Goal: Task Accomplishment & Management: Use online tool/utility

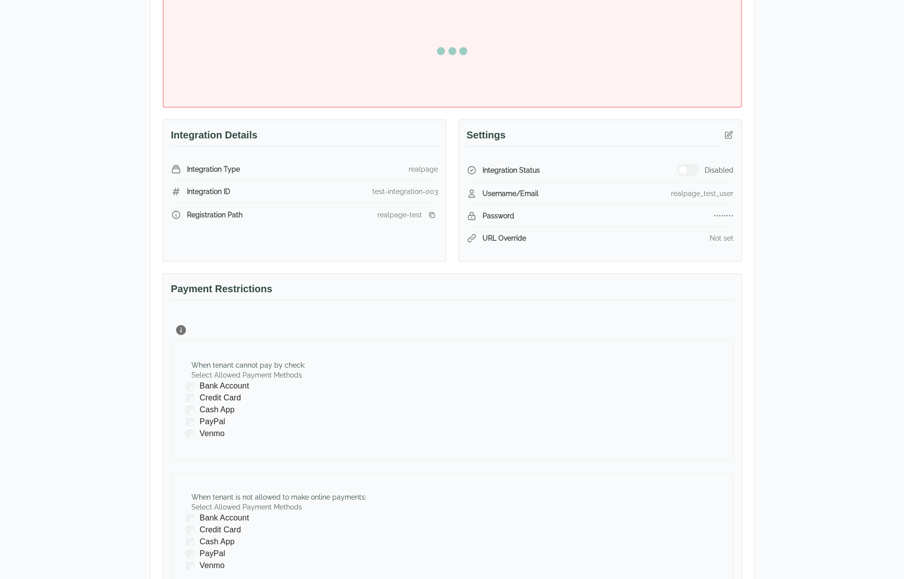
scroll to position [198, 0]
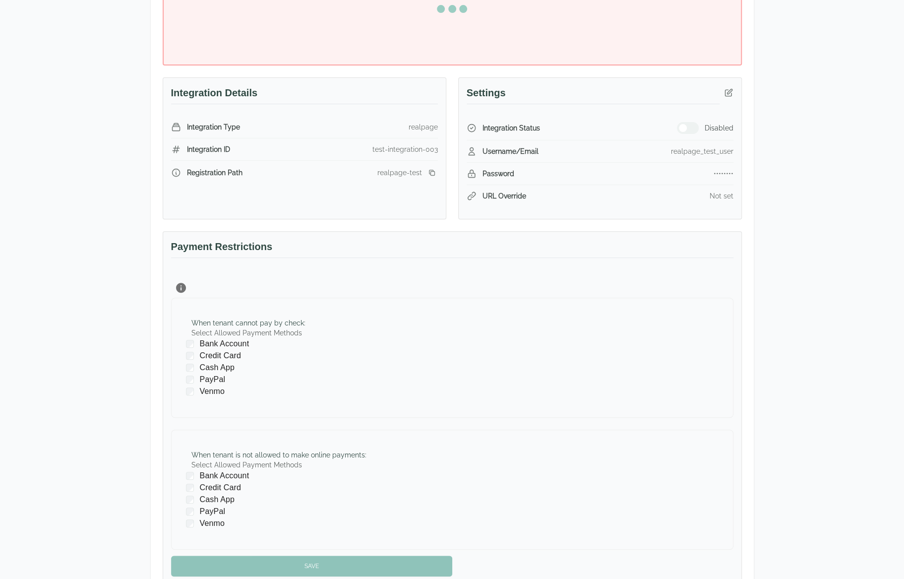
click at [855, 279] on div "Test Landlord RealPage Test Landlord LLC [EMAIL_ADDRESS][DOMAIN_NAME] Details M…" at bounding box center [452, 228] width 904 height 791
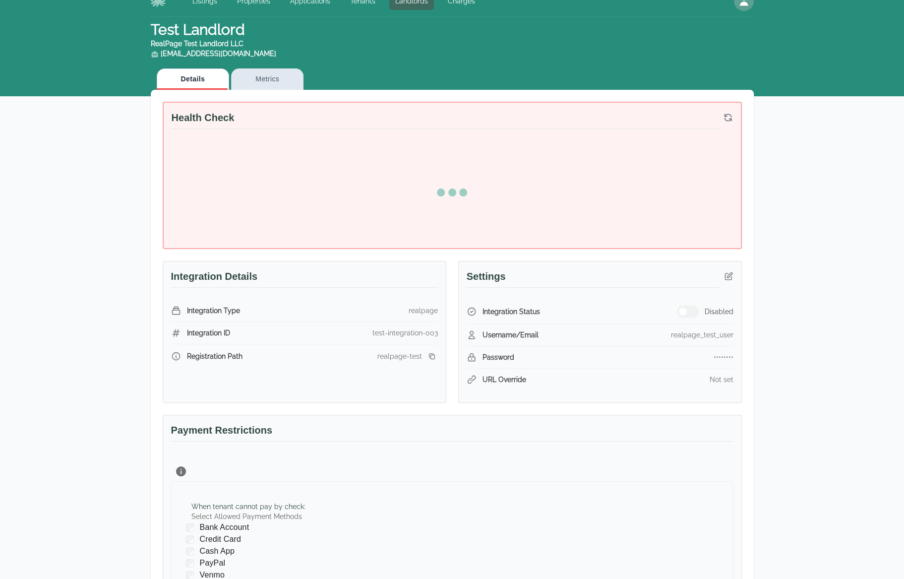
scroll to position [3, 0]
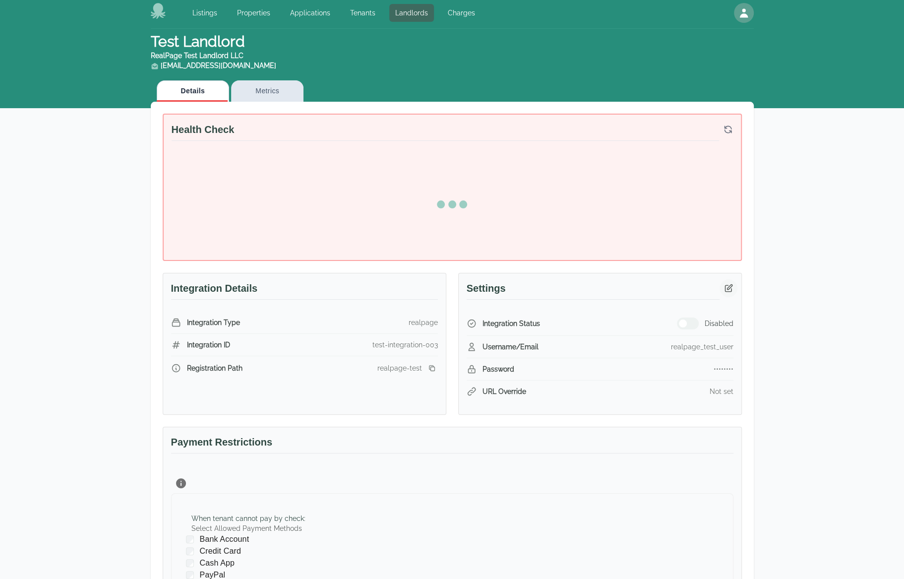
click at [735, 290] on button "button" at bounding box center [729, 288] width 18 height 18
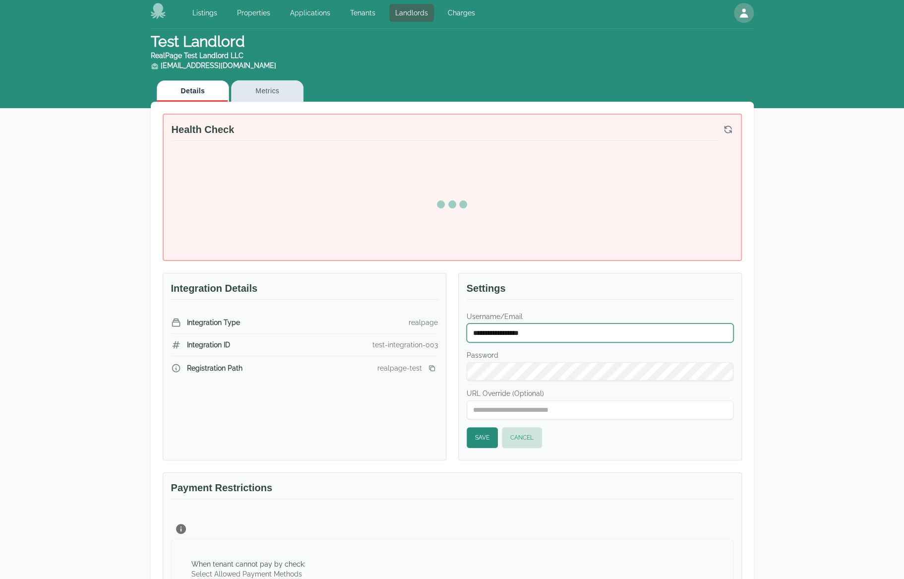
click at [647, 330] on input "**********" at bounding box center [600, 332] width 267 height 19
type input "******"
click at [476, 429] on button "Save" at bounding box center [482, 437] width 31 height 21
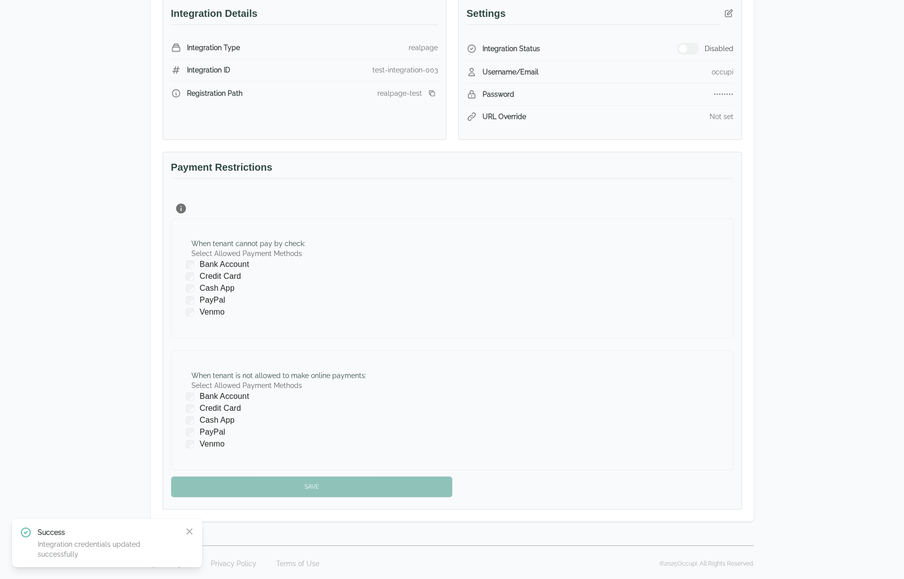
scroll to position [99, 0]
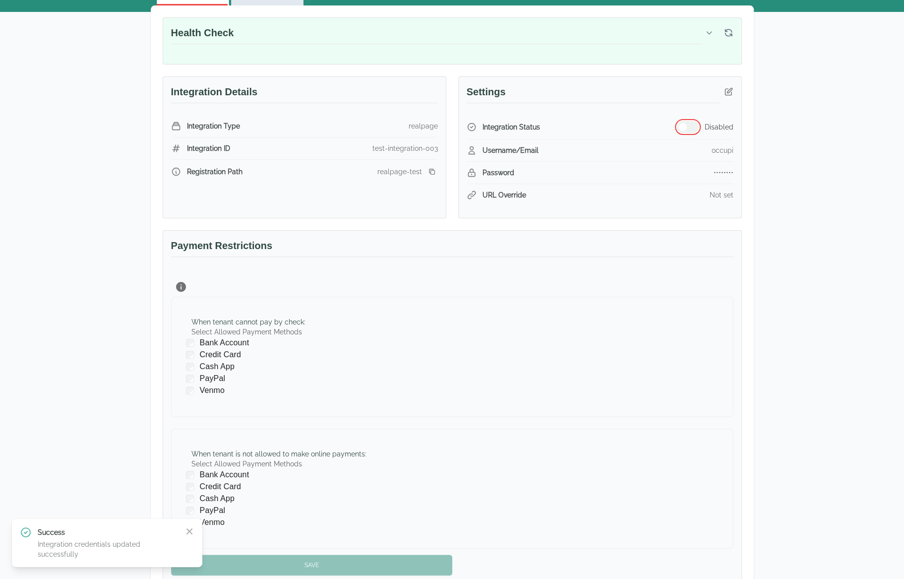
click at [686, 123] on button "button" at bounding box center [688, 127] width 22 height 12
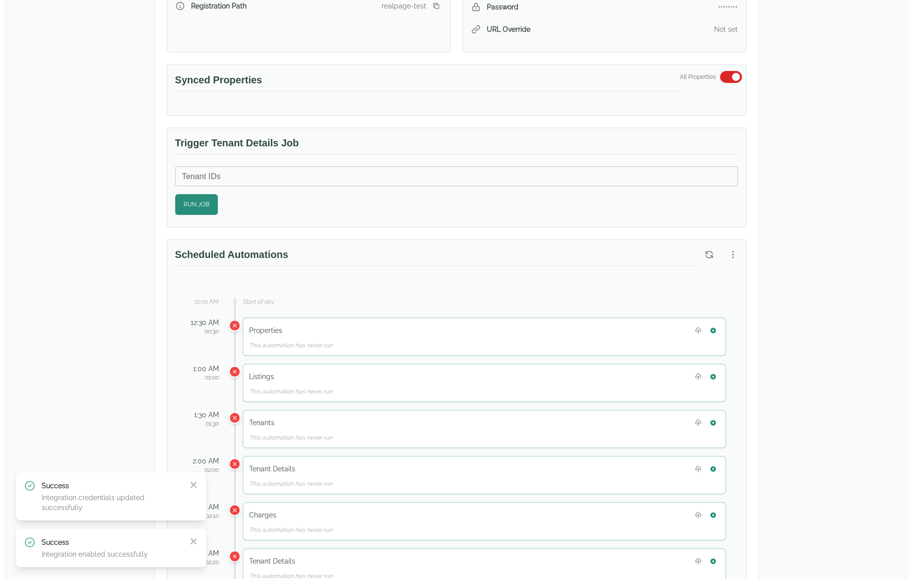
scroll to position [347, 0]
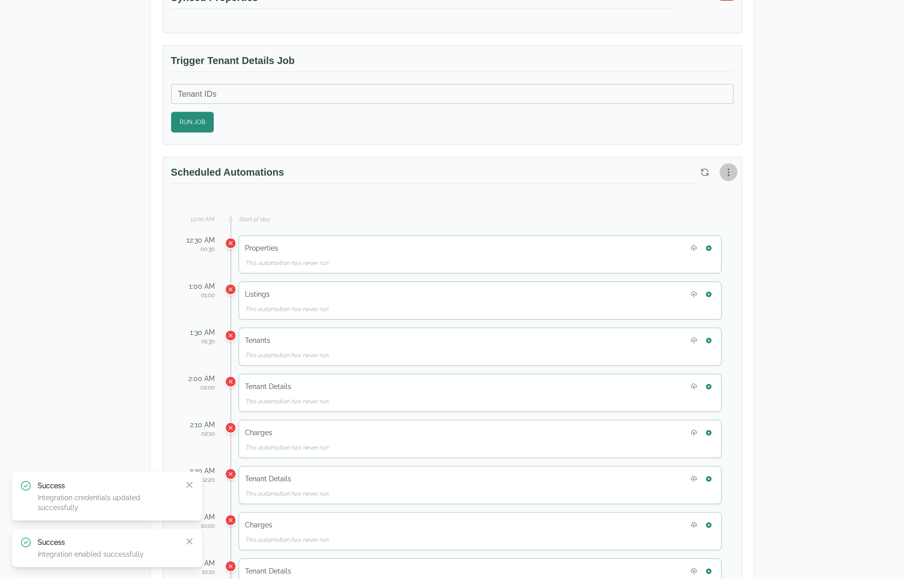
click at [724, 169] on icon "button" at bounding box center [729, 172] width 10 height 10
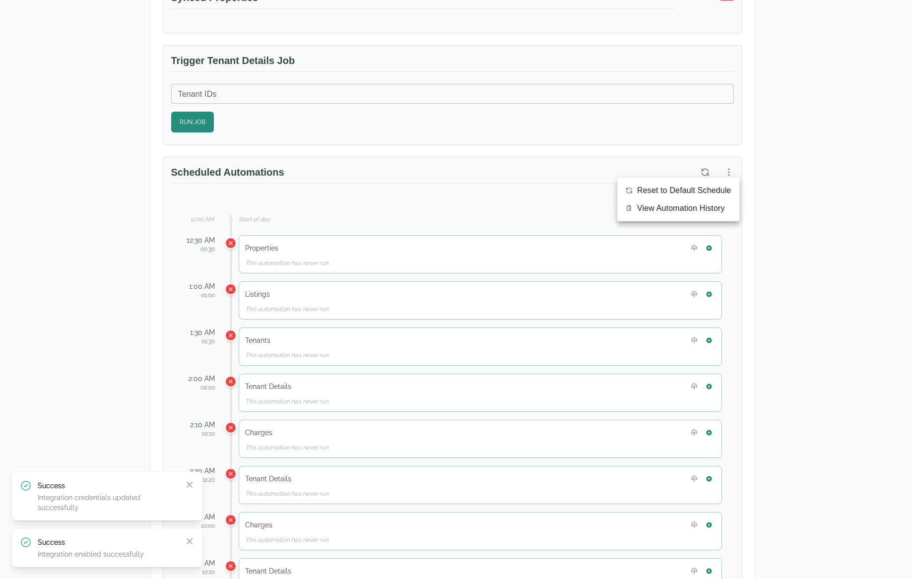
click at [697, 207] on span "View Automation History" at bounding box center [681, 208] width 88 height 12
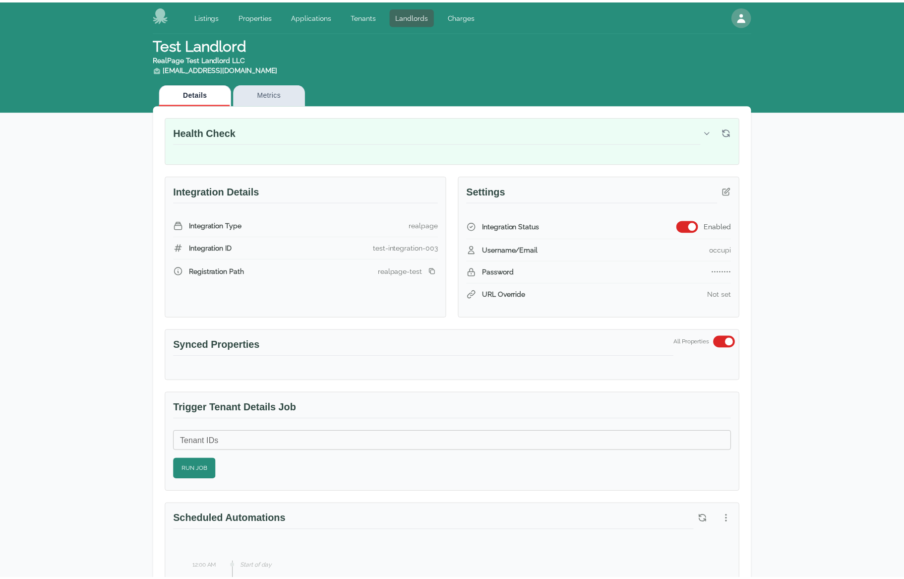
scroll to position [346, 0]
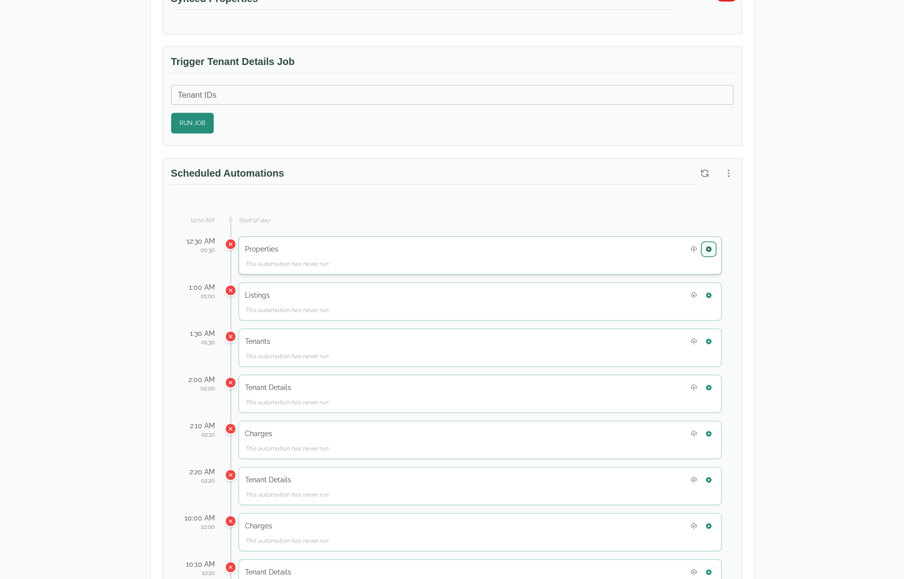
click at [710, 243] on button "button" at bounding box center [708, 249] width 13 height 13
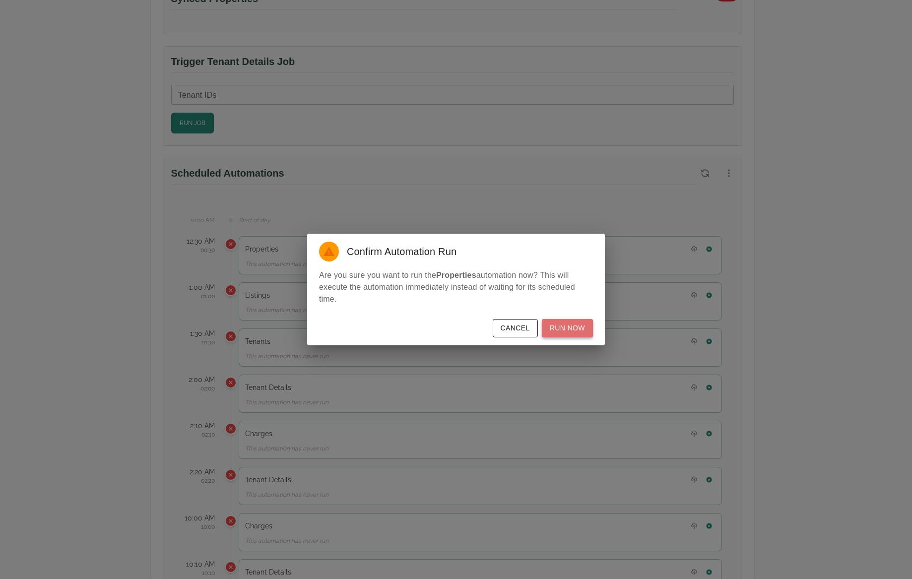
click at [582, 326] on button "Run Now" at bounding box center [567, 328] width 51 height 18
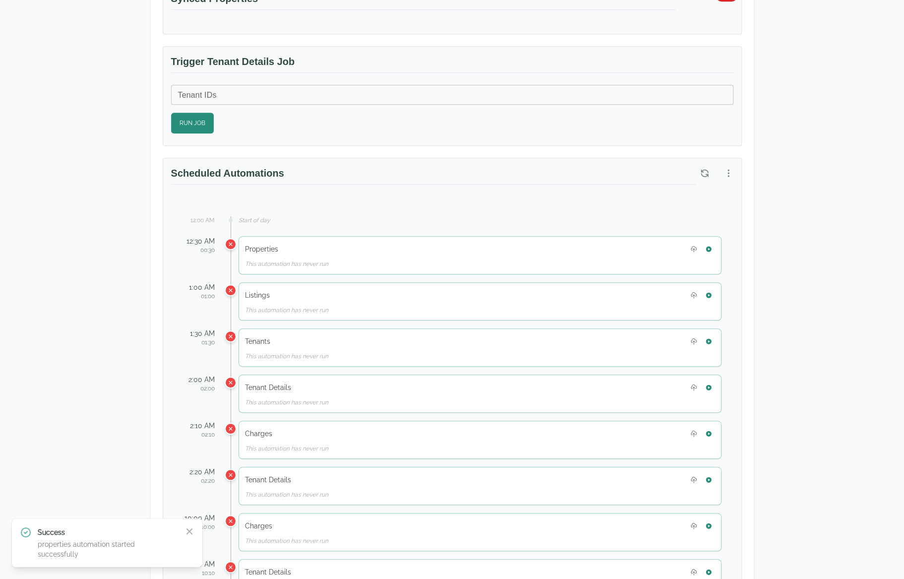
click at [846, 115] on div "Test Landlord RealPage Test Landlord LLC landlord.realpage@occupi.app Details M…" at bounding box center [452, 459] width 904 height 1546
click at [707, 172] on icon "button" at bounding box center [705, 173] width 10 height 10
click at [710, 295] on button "button" at bounding box center [708, 295] width 13 height 13
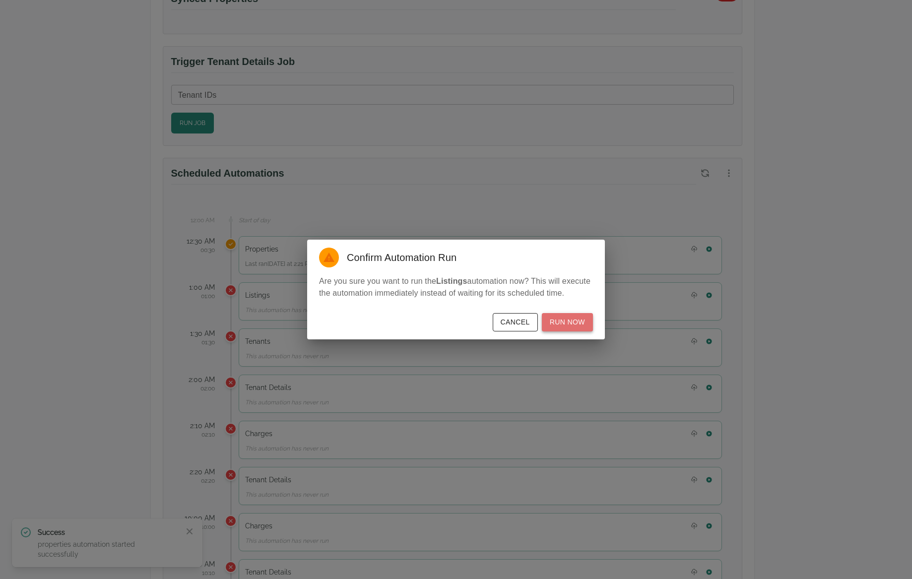
click at [579, 323] on button "Run Now" at bounding box center [567, 322] width 51 height 18
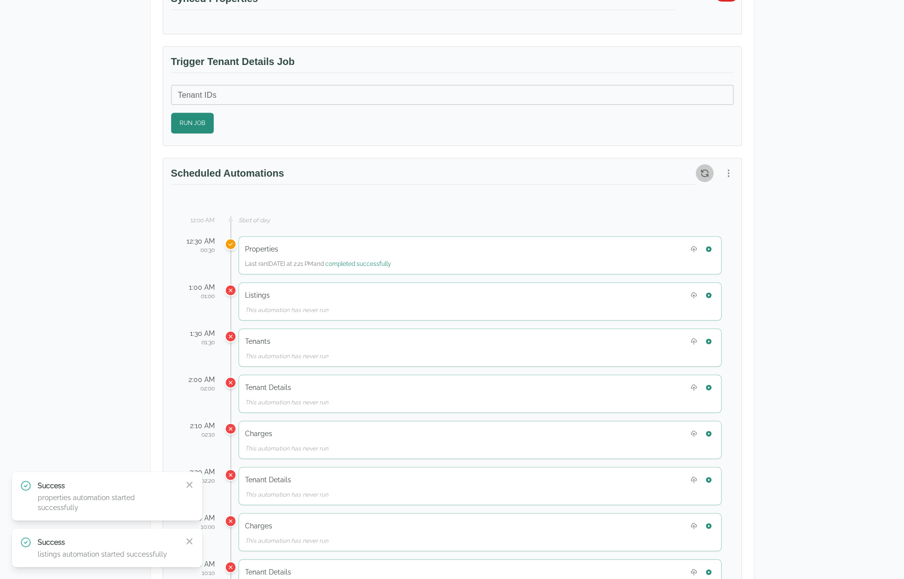
click at [699, 170] on button "button" at bounding box center [705, 173] width 18 height 18
click at [714, 337] on button "button" at bounding box center [708, 341] width 13 height 13
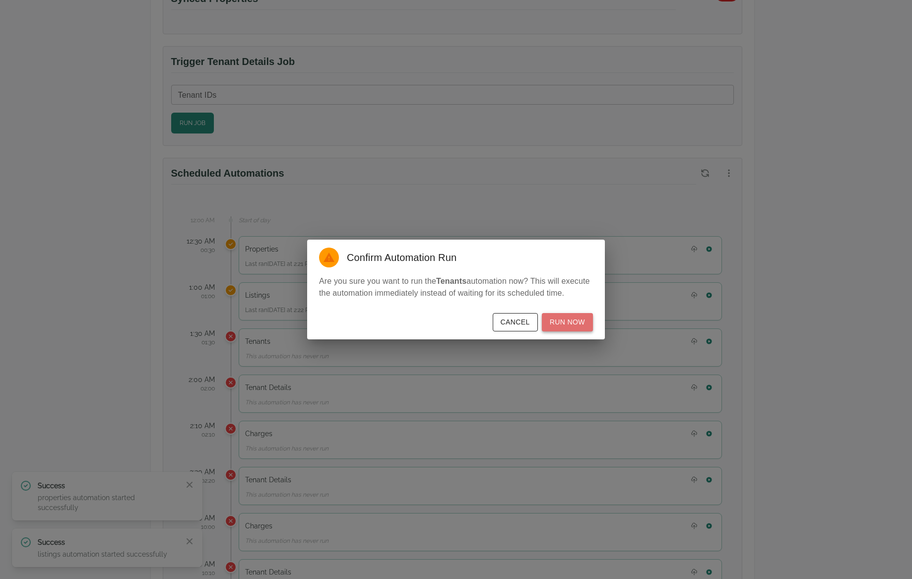
click at [579, 325] on button "Run Now" at bounding box center [567, 322] width 51 height 18
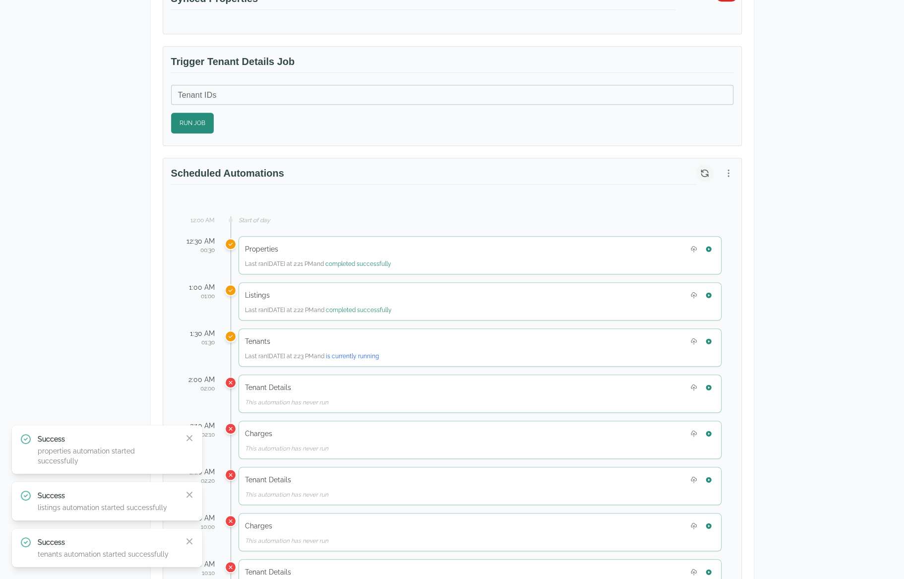
click at [703, 170] on icon "button" at bounding box center [704, 173] width 6 height 6
click at [709, 168] on icon "button" at bounding box center [705, 173] width 10 height 10
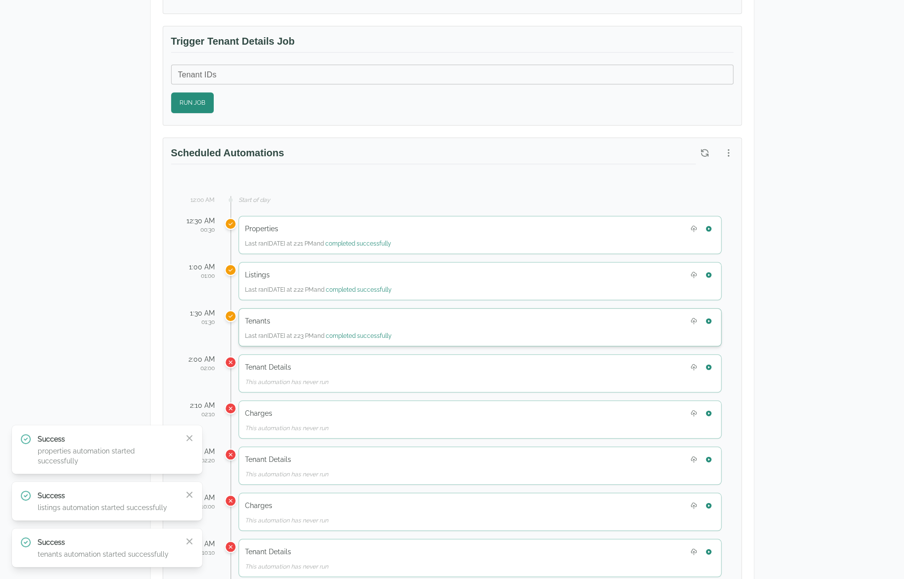
scroll to position [445, 0]
